Goal: Task Accomplishment & Management: Use online tool/utility

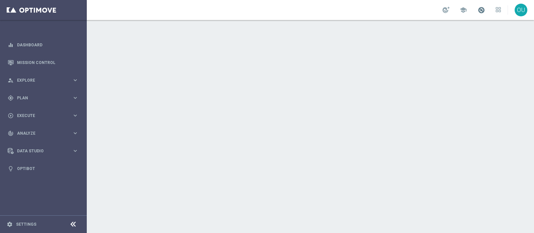
click at [427, 13] on span at bounding box center [480, 9] width 7 height 7
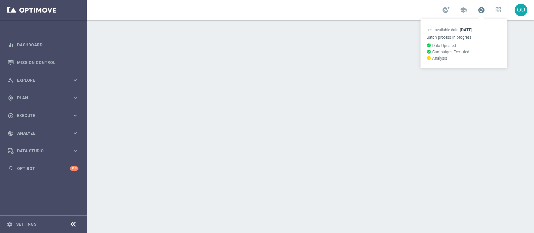
click at [427, 13] on span at bounding box center [480, 9] width 7 height 7
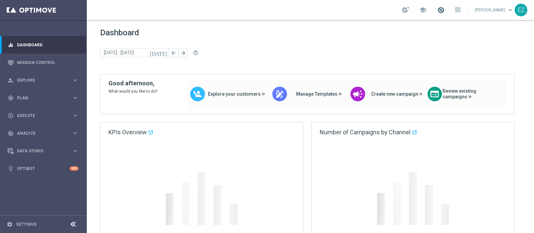
click at [427, 12] on span at bounding box center [440, 9] width 7 height 7
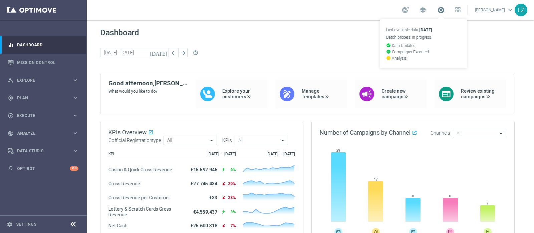
click at [427, 12] on span at bounding box center [440, 9] width 7 height 7
click at [28, 81] on span "Explore" at bounding box center [44, 80] width 55 height 4
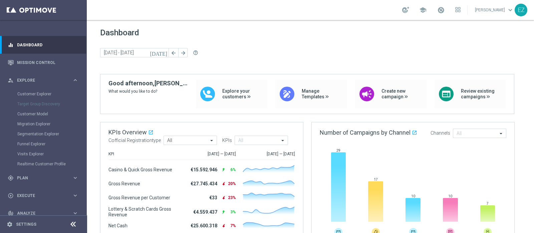
click at [25, 90] on div "Customer Explorer" at bounding box center [51, 94] width 69 height 10
click at [25, 91] on link "Customer Explorer" at bounding box center [43, 93] width 52 height 5
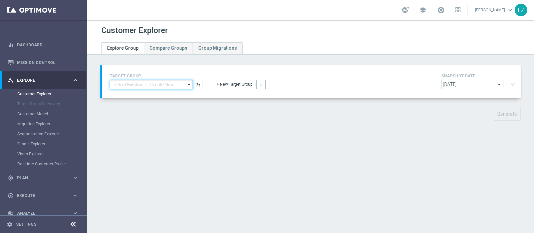
click at [151, 87] on input at bounding box center [151, 84] width 83 height 9
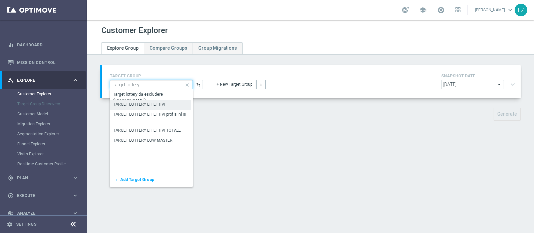
type input "target lottery"
click at [166, 107] on div "TARGET LOTTERY EFFETTIVI" at bounding box center [150, 104] width 81 height 9
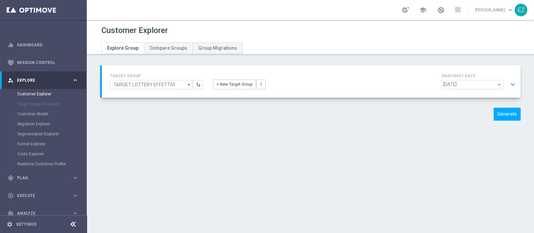
click at [388, 142] on div "Customer Explorer Explore Group Compare Groups Group Migrations TARGET GROUP TA…" at bounding box center [310, 126] width 447 height 213
click at [427, 84] on span "2025-09-21" at bounding box center [472, 84] width 62 height 9
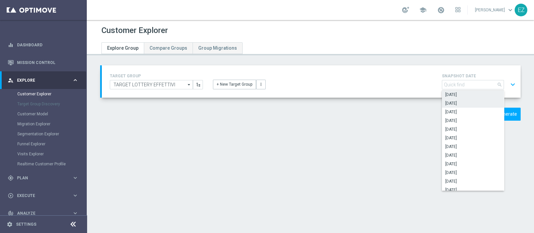
click at [427, 102] on span "2025-09-20" at bounding box center [472, 103] width 55 height 5
type input "2025-09-20"
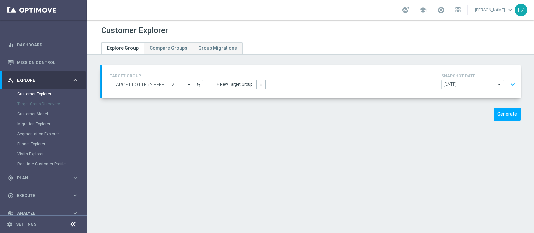
click at [427, 84] on button "expand_more" at bounding box center [513, 84] width 10 height 13
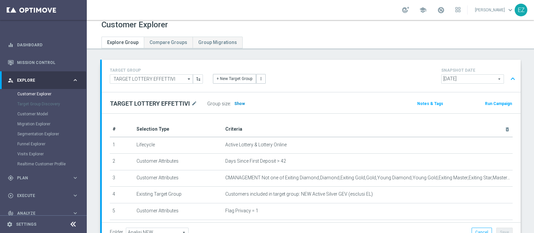
click at [235, 104] on span "Show" at bounding box center [239, 103] width 11 height 5
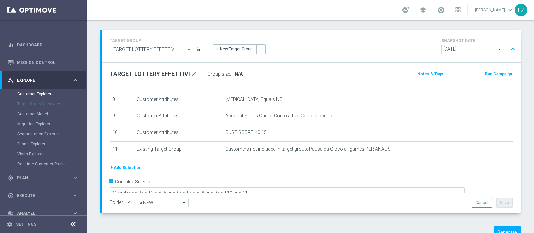
scroll to position [36, 0]
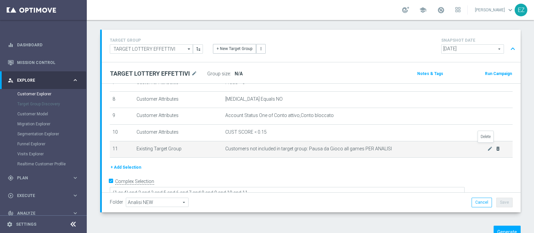
click at [427, 146] on icon "delete_forever" at bounding box center [497, 148] width 5 height 5
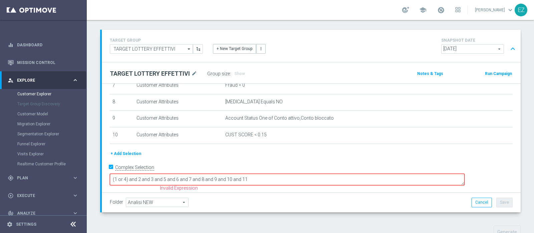
scroll to position [116, 0]
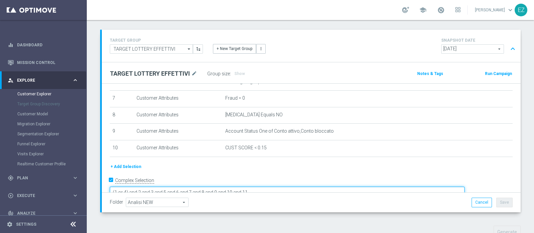
click at [308, 186] on textarea "(1 or 4) and 2 and 3 and 5 and 6 and 7 and 8 and 9 and 10 and 11" at bounding box center [287, 193] width 355 height 12
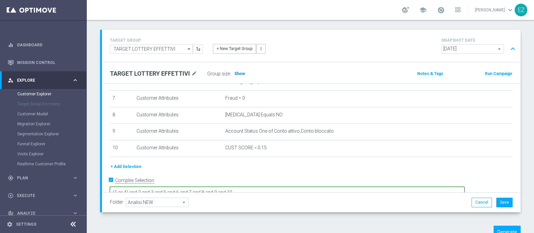
type textarea "(1 or 4) and 2 and 3 and 5 and 6 and 7 and 8 and 9 and 10"
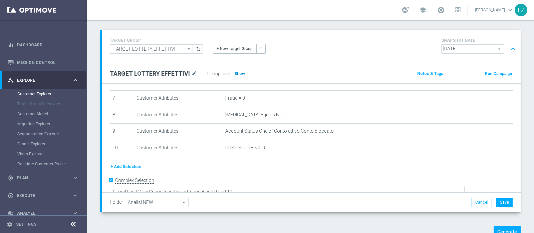
click at [237, 75] on span "Show" at bounding box center [239, 73] width 11 height 5
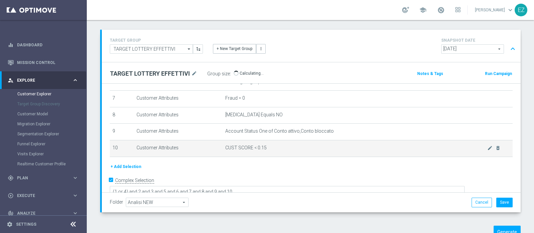
scroll to position [115, 0]
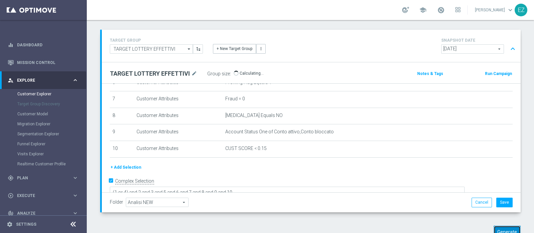
click at [427, 186] on button "Generate" at bounding box center [506, 232] width 27 height 13
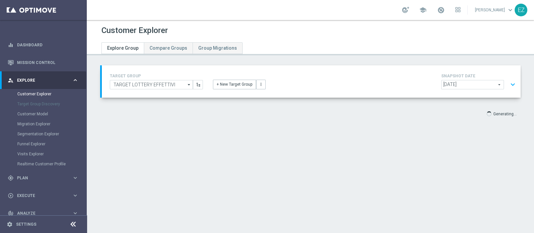
scroll to position [0, 0]
click at [427, 87] on button "expand_more" at bounding box center [513, 84] width 10 height 13
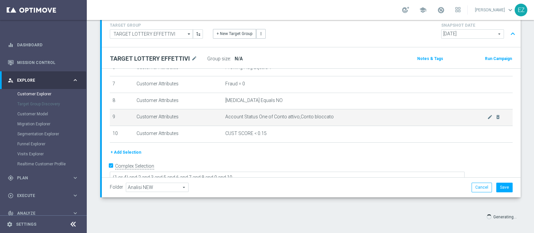
scroll to position [56, 0]
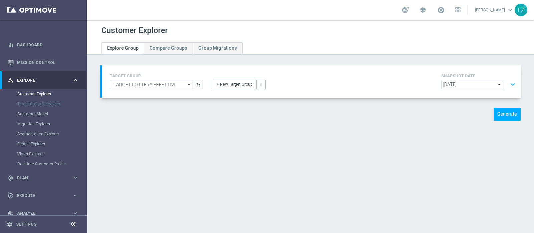
click at [508, 84] on button "expand_more" at bounding box center [513, 84] width 10 height 13
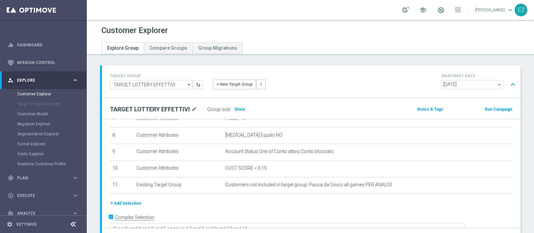
scroll to position [131, 0]
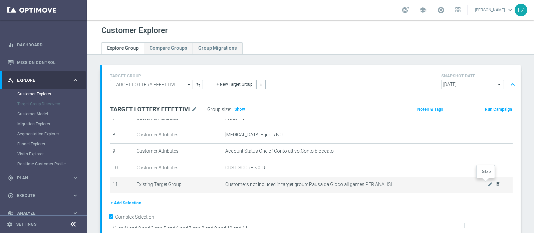
click at [495, 182] on icon "delete_forever" at bounding box center [497, 184] width 5 height 5
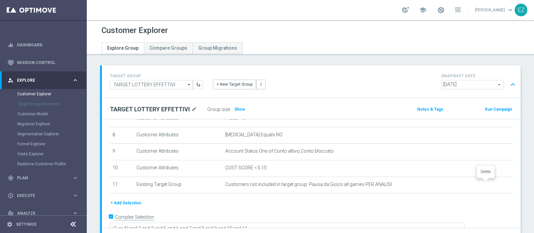
scroll to position [116, 0]
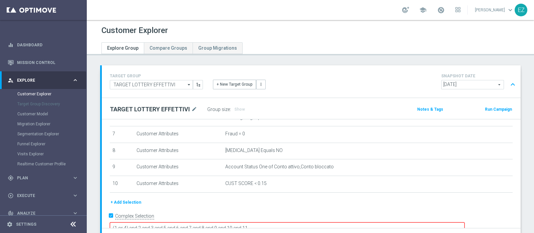
drag, startPoint x: 324, startPoint y: 215, endPoint x: 283, endPoint y: 214, distance: 40.4
click at [283, 222] on textarea "(1 or 4) and 2 and 3 and 5 and 6 and 7 and 8 and 9 and 10 and 11" at bounding box center [287, 228] width 355 height 12
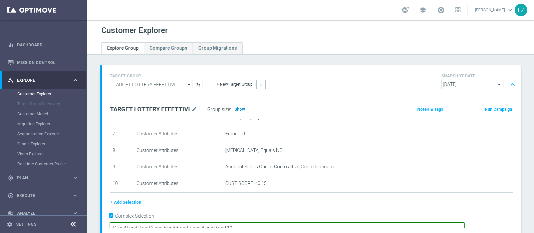
type textarea "(1 or 4) and 2 and 3 and 5 and 6 and 7 and 8 and 9 and 10"
click at [237, 107] on span "Show" at bounding box center [239, 109] width 11 height 5
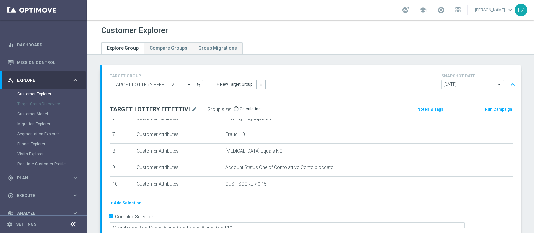
scroll to position [57, 0]
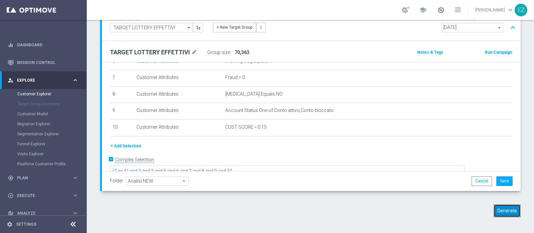
click at [507, 212] on button "Generate" at bounding box center [506, 210] width 27 height 13
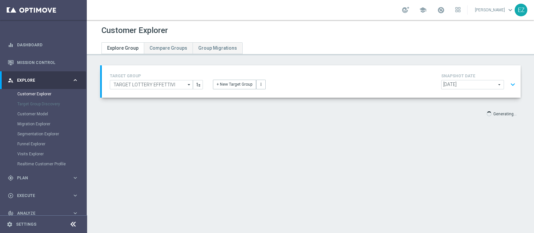
scroll to position [0, 0]
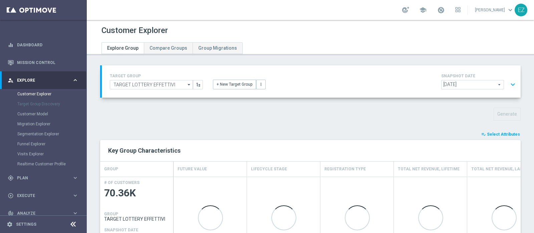
click at [487, 133] on span "Select Attributes" at bounding box center [503, 134] width 33 height 5
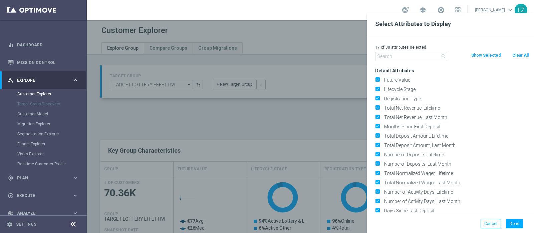
click at [520, 53] on button "Clear All" at bounding box center [520, 55] width 18 height 7
checkbox input "false"
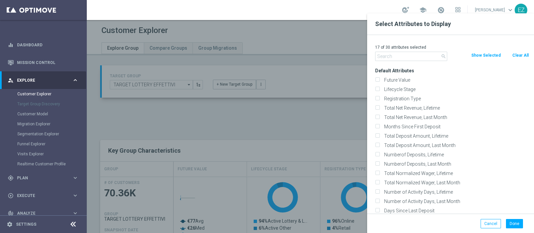
checkbox input "false"
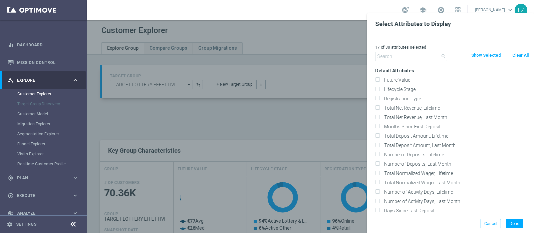
checkbox input "false"
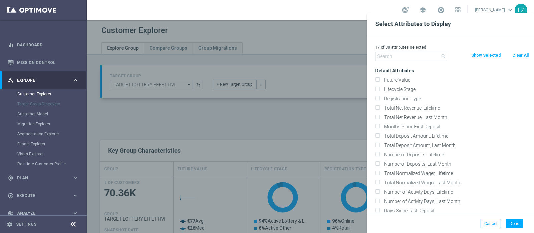
checkbox input "false"
click at [386, 86] on label "Lifecycle Stage" at bounding box center [455, 89] width 147 height 6
click at [379, 88] on input "Lifecycle Stage" at bounding box center [377, 90] width 4 height 4
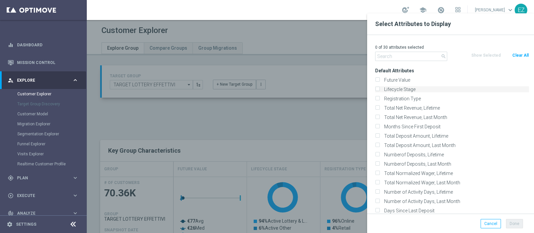
checkbox input "true"
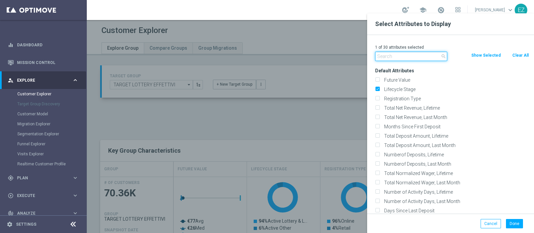
click at [380, 59] on input "text" at bounding box center [411, 56] width 72 height 9
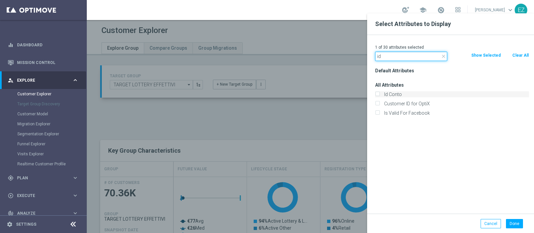
type input "id"
click at [391, 95] on label "Id Conto" at bounding box center [455, 94] width 147 height 6
click at [379, 95] on input "Id Conto" at bounding box center [377, 95] width 4 height 4
checkbox input "true"
drag, startPoint x: 511, startPoint y: 227, endPoint x: 508, endPoint y: 222, distance: 5.1
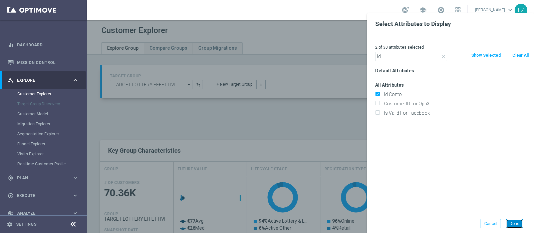
click at [511, 226] on button "Done" at bounding box center [514, 223] width 17 height 9
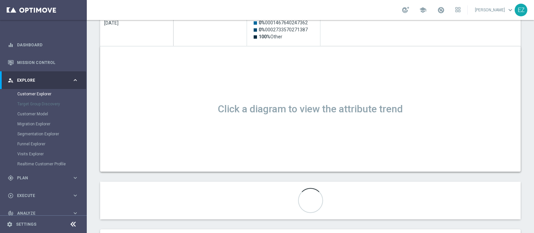
scroll to position [212, 0]
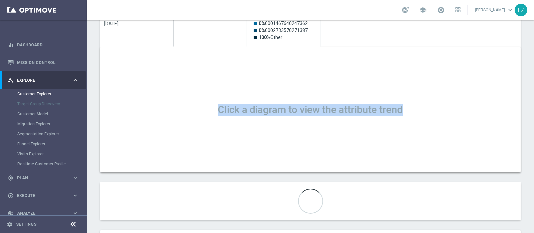
drag, startPoint x: 216, startPoint y: 109, endPoint x: 405, endPoint y: 110, distance: 189.1
click at [405, 110] on h1 "Click a diagram to view the attribute trend" at bounding box center [310, 110] width 420 height 12
click at [397, 110] on h1 "Click a diagram to view the attribute trend" at bounding box center [310, 110] width 420 height 12
